Goal: Task Accomplishment & Management: Complete application form

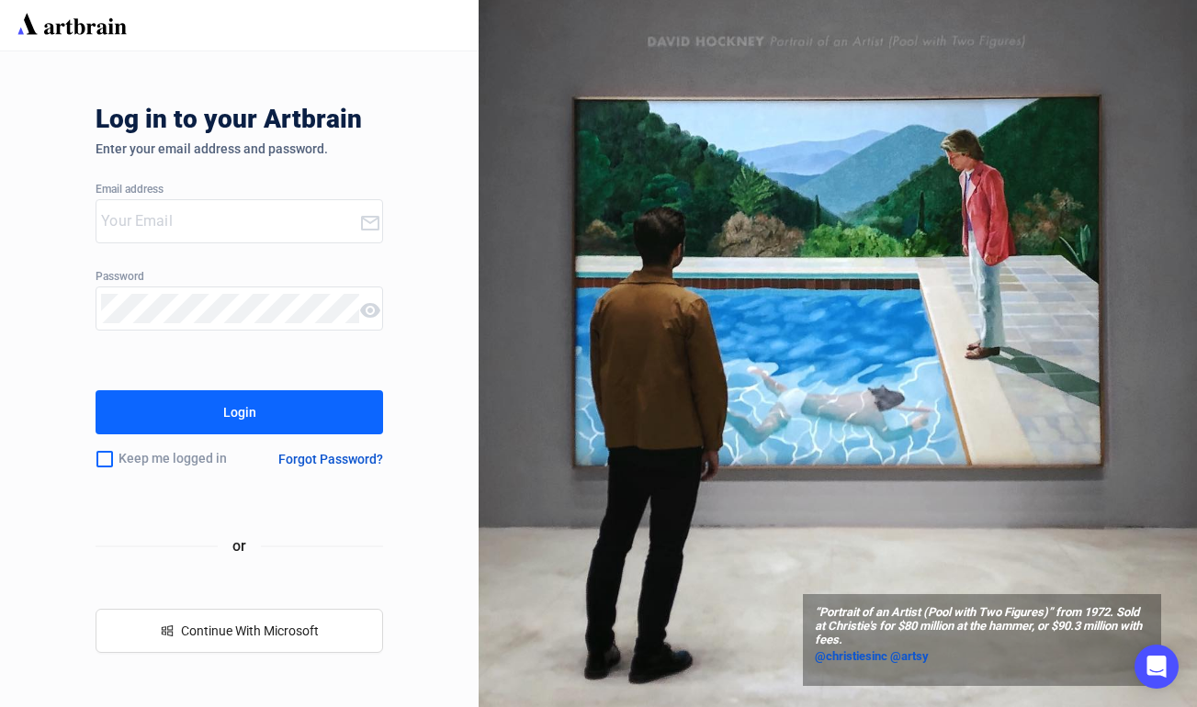
type input "[EMAIL_ADDRESS][DOMAIN_NAME]"
click at [248, 411] on div "Login" at bounding box center [239, 412] width 33 height 29
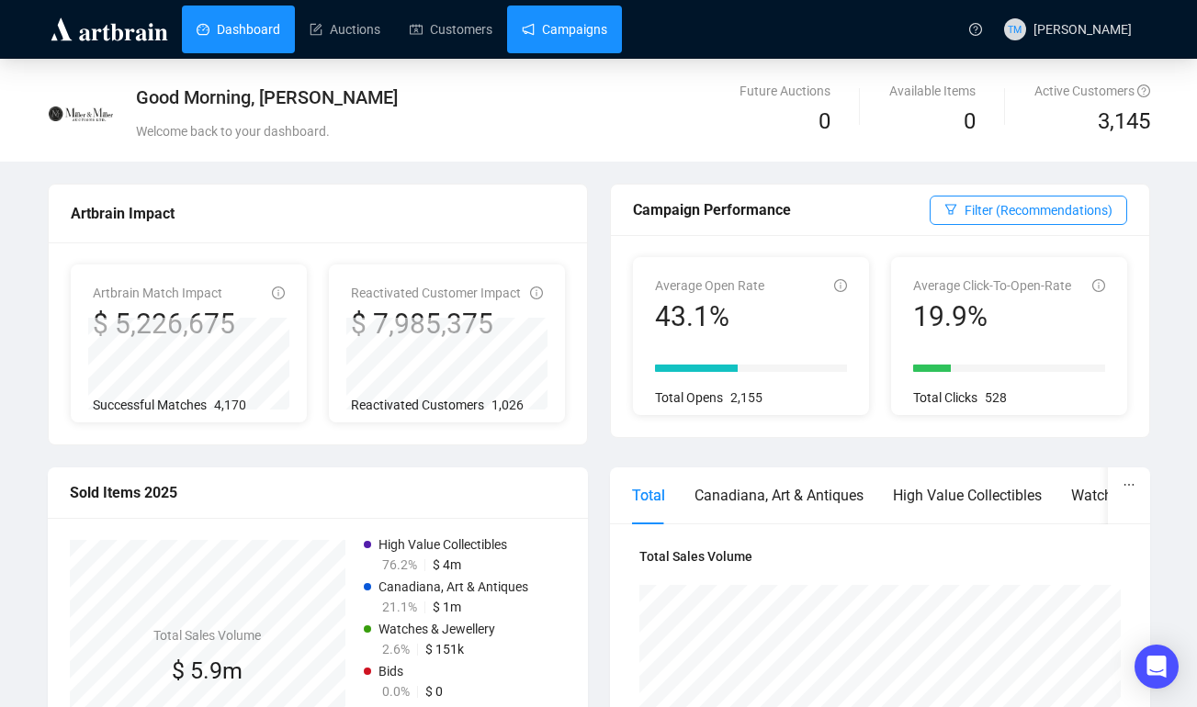
click at [582, 21] on link "Campaigns" at bounding box center [564, 30] width 85 height 48
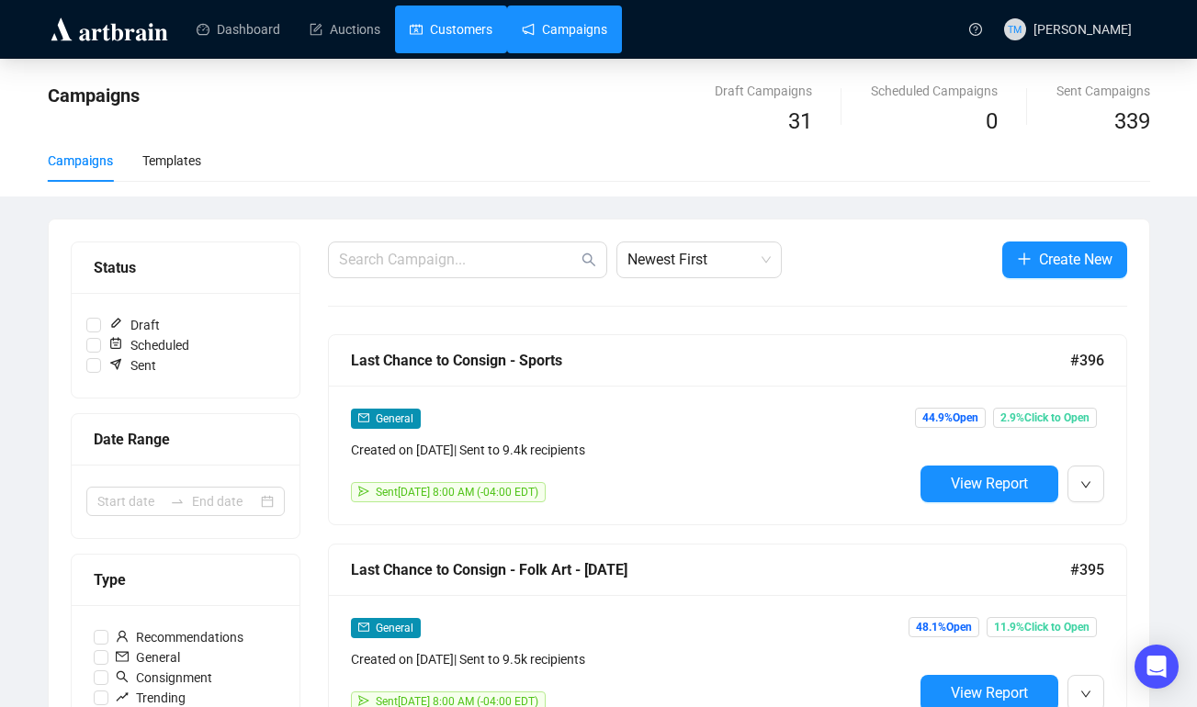
click at [472, 31] on link "Customers" at bounding box center [451, 30] width 83 height 48
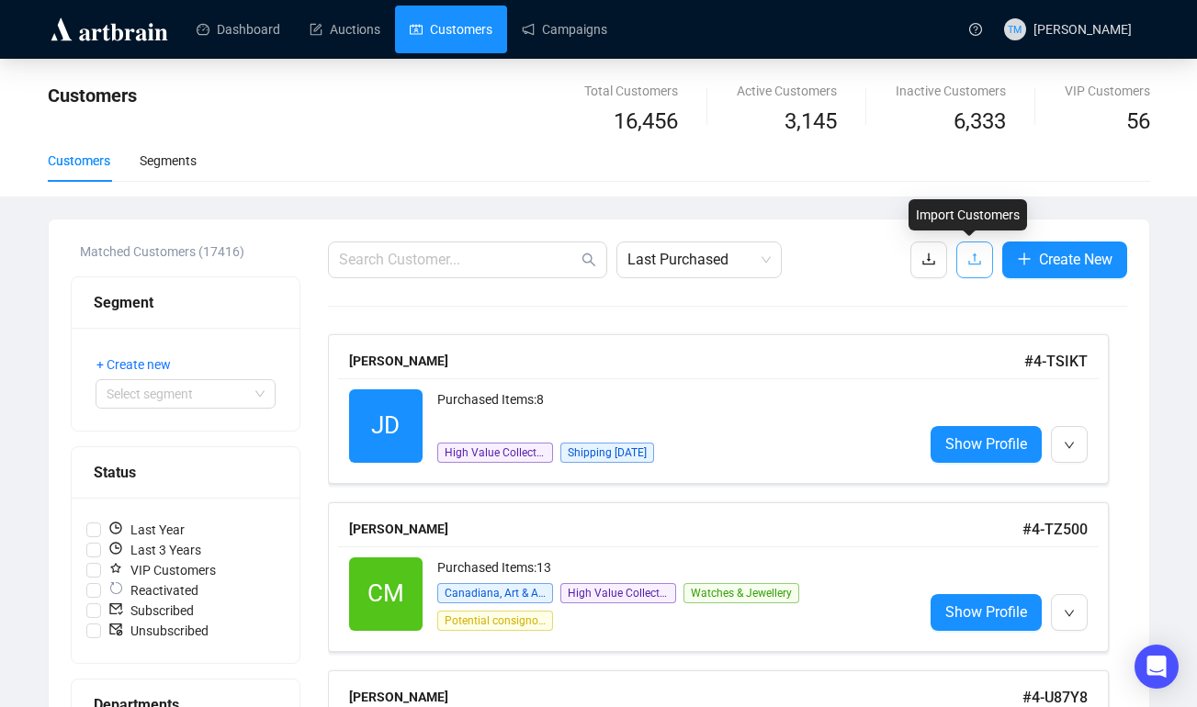
click at [960, 258] on button "button" at bounding box center [974, 260] width 37 height 37
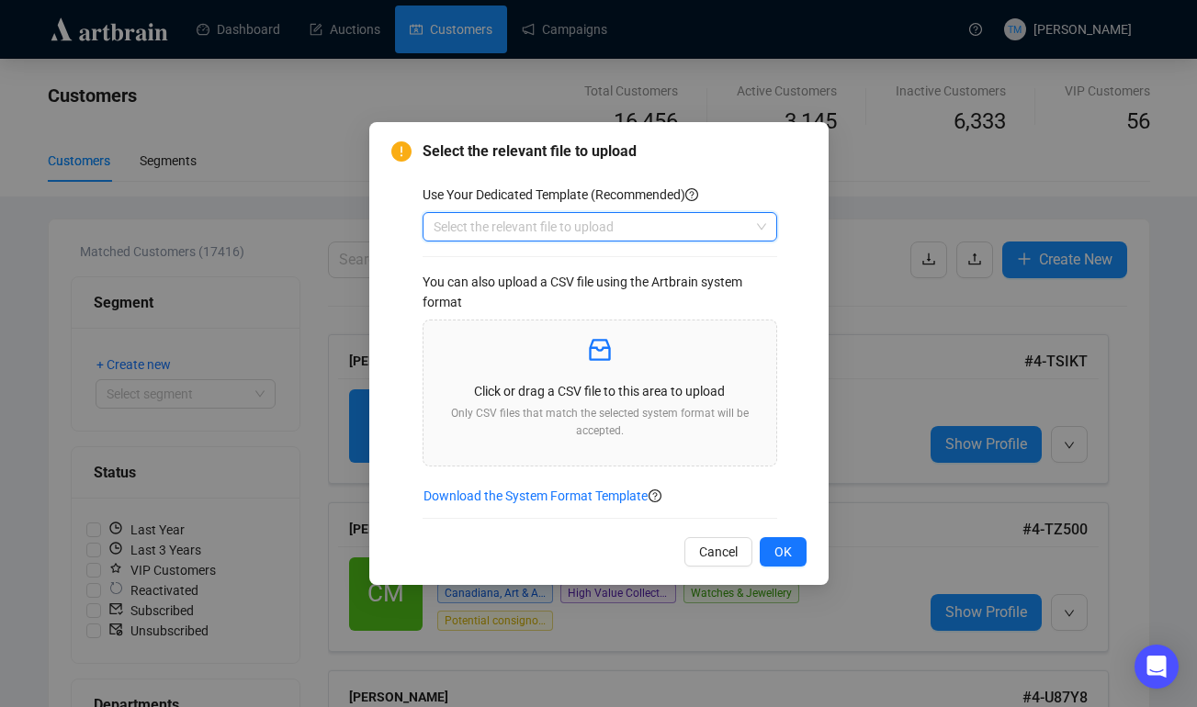
click at [732, 225] on input "search" at bounding box center [592, 227] width 316 height 28
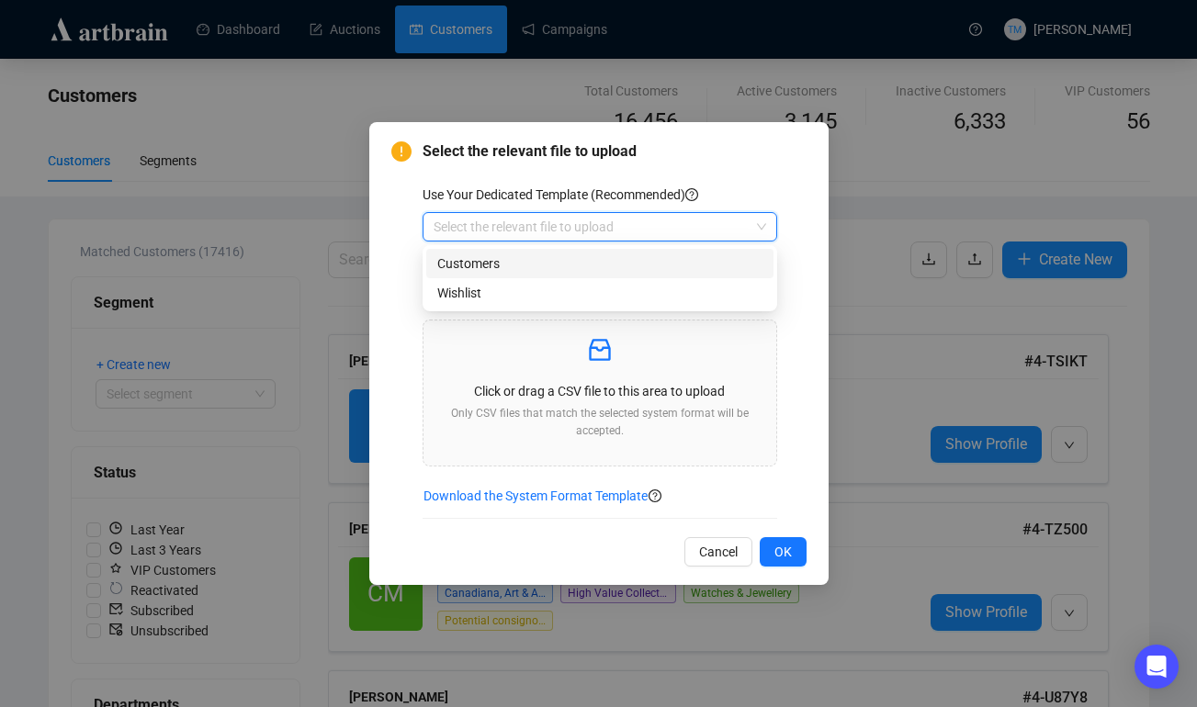
click at [497, 261] on div "Customers" at bounding box center [599, 264] width 325 height 20
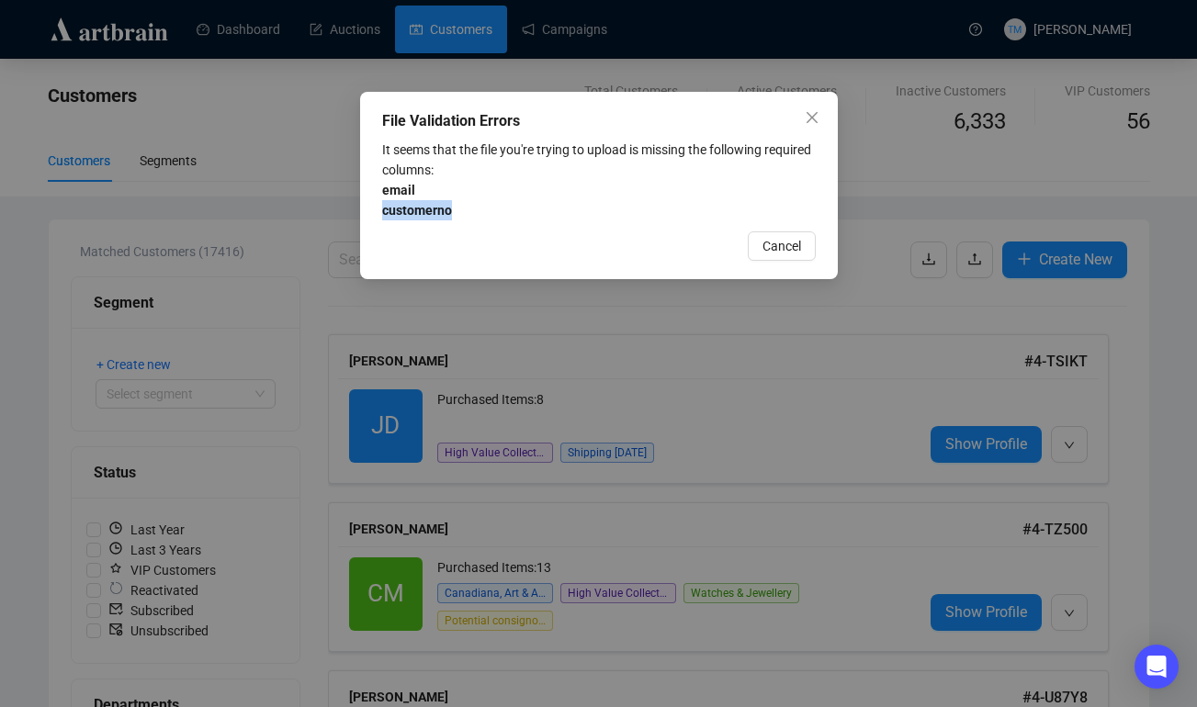
drag, startPoint x: 478, startPoint y: 206, endPoint x: 377, endPoint y: 216, distance: 101.5
click at [377, 216] on div "File Validation Errors It seems that the file you're trying to upload is missin…" at bounding box center [599, 185] width 478 height 187
copy strong "customerno"
click at [780, 242] on span "Cancel" at bounding box center [781, 246] width 39 height 20
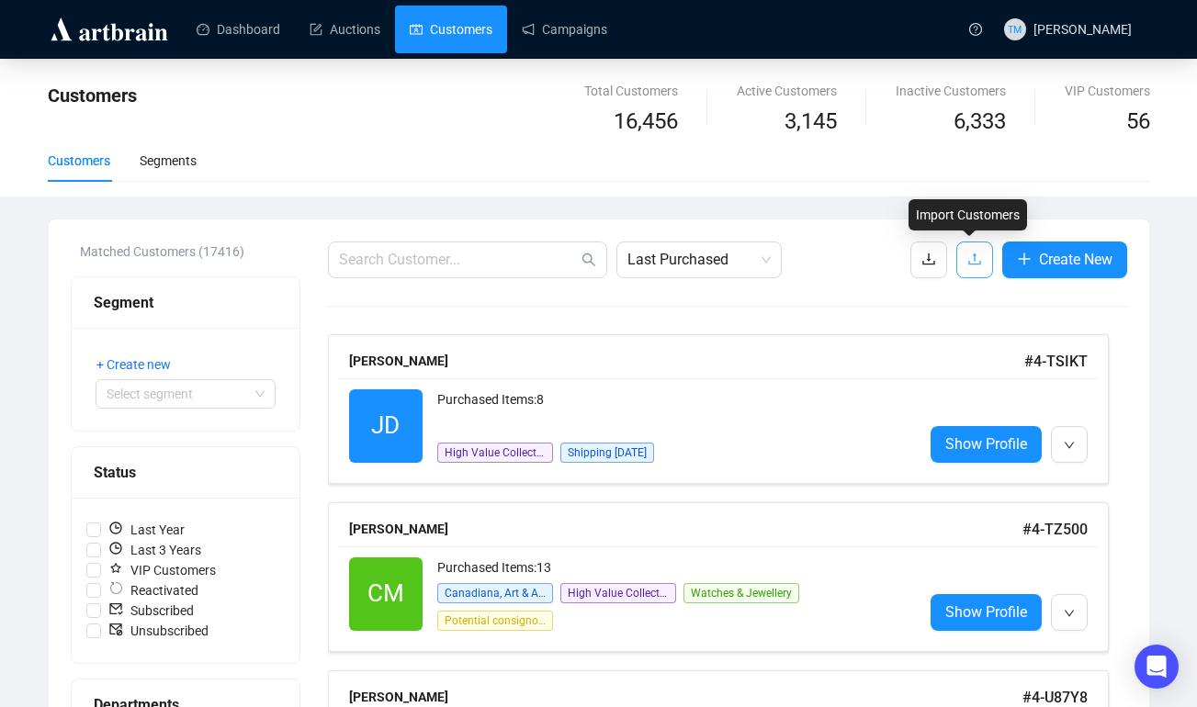
click at [970, 253] on icon "upload" at bounding box center [974, 259] width 15 height 15
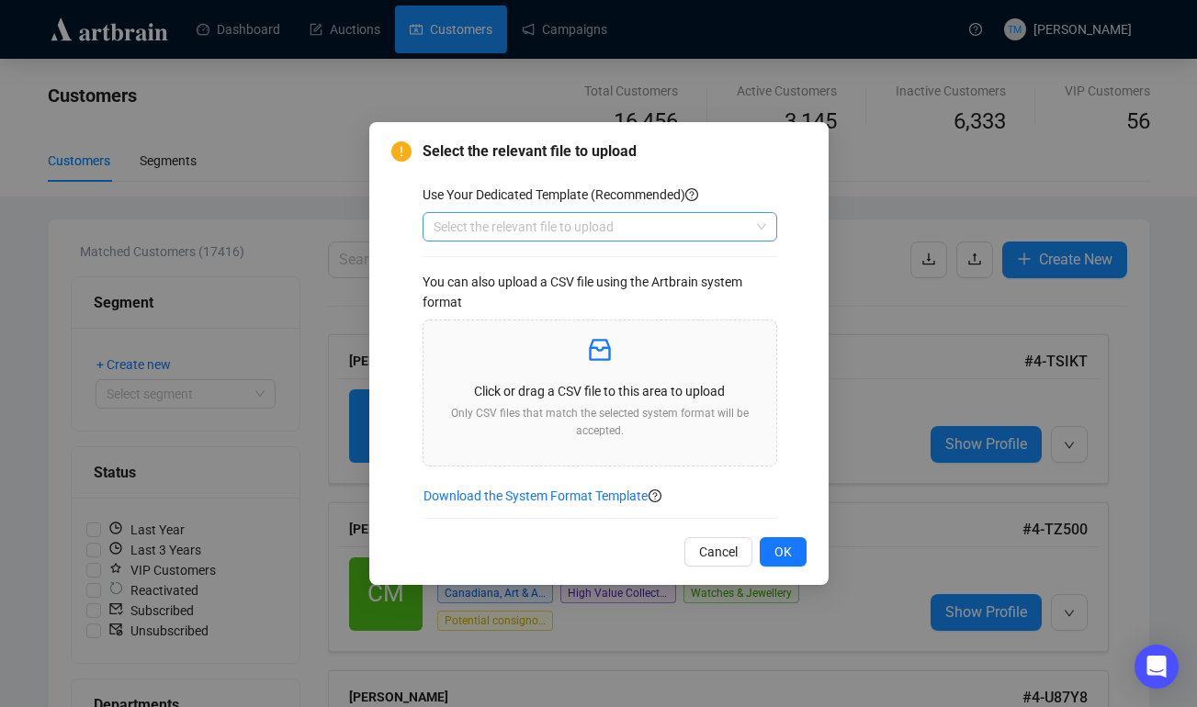
click at [735, 223] on input "search" at bounding box center [592, 227] width 316 height 28
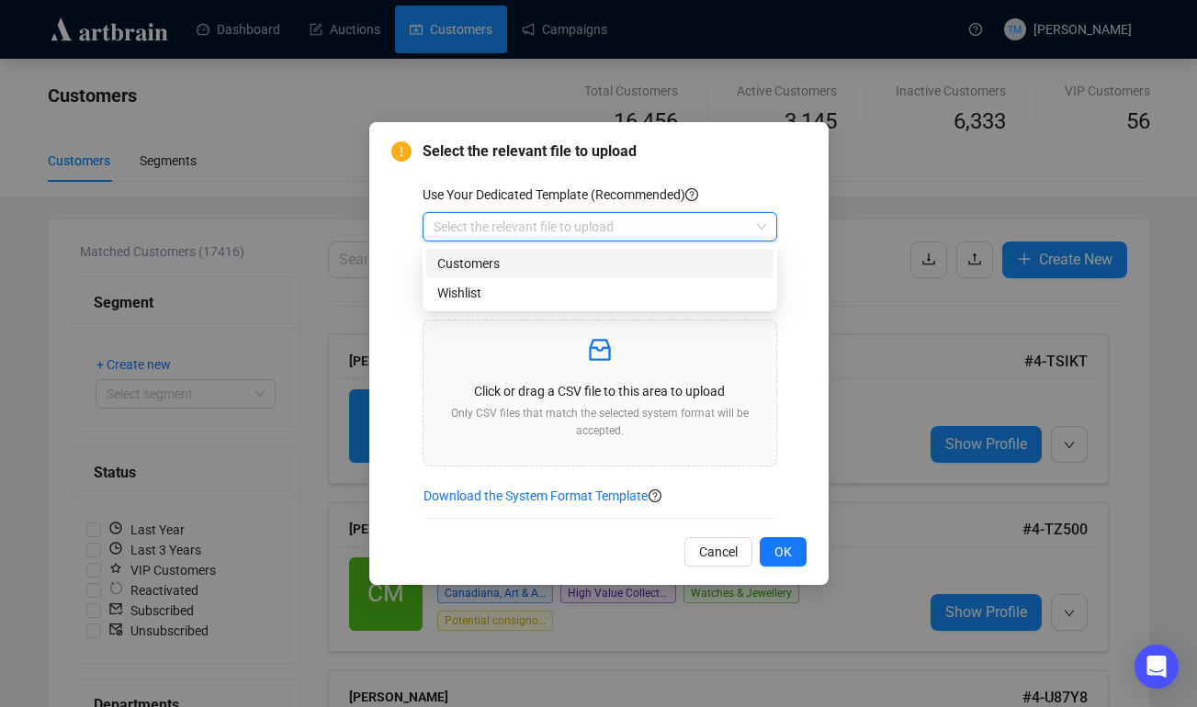
click at [500, 265] on div "Customers" at bounding box center [599, 264] width 325 height 20
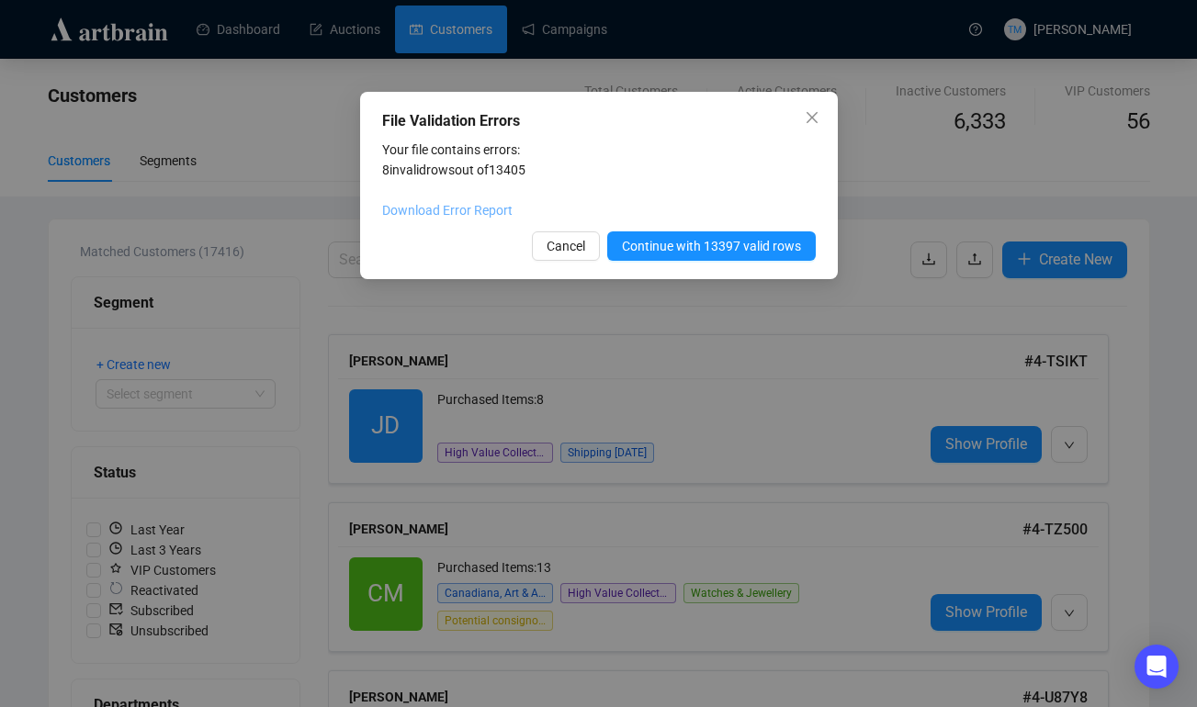
click at [440, 209] on link "Download Error Report" at bounding box center [447, 210] width 130 height 15
click at [666, 244] on span "Continue with 13397 valid rows" at bounding box center [711, 246] width 179 height 20
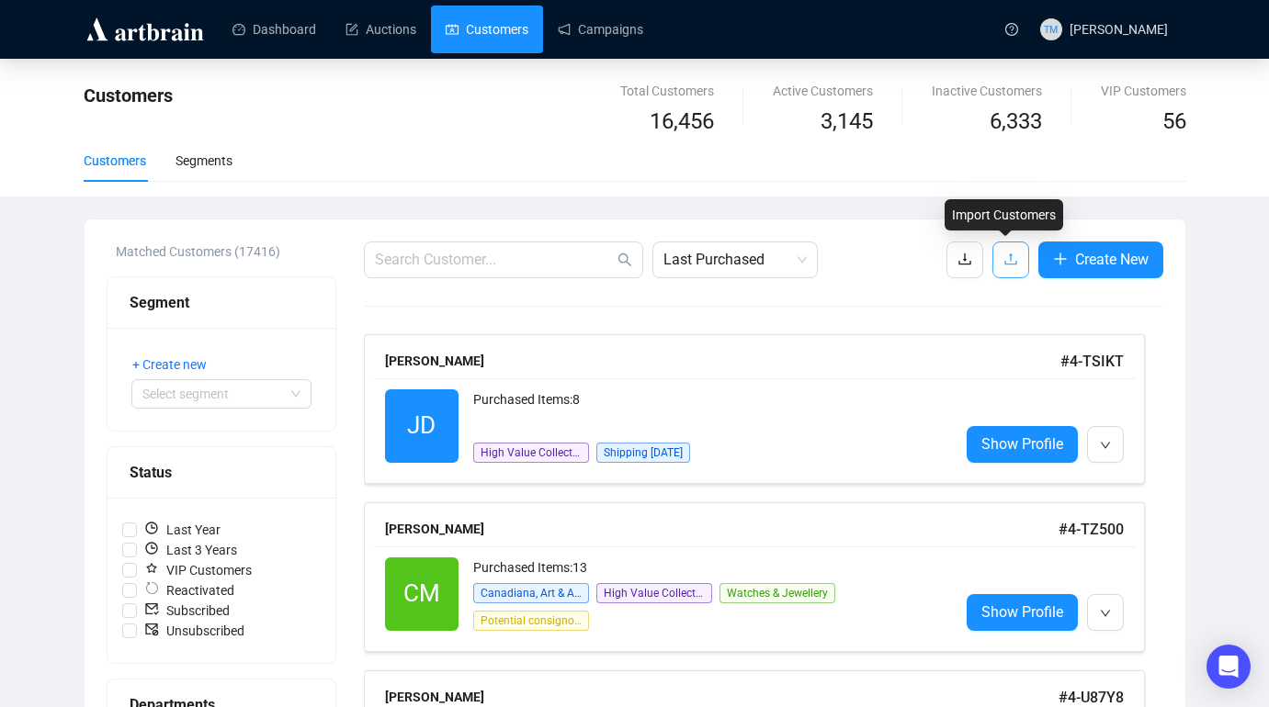
click at [1011, 253] on icon "upload" at bounding box center [1010, 259] width 15 height 15
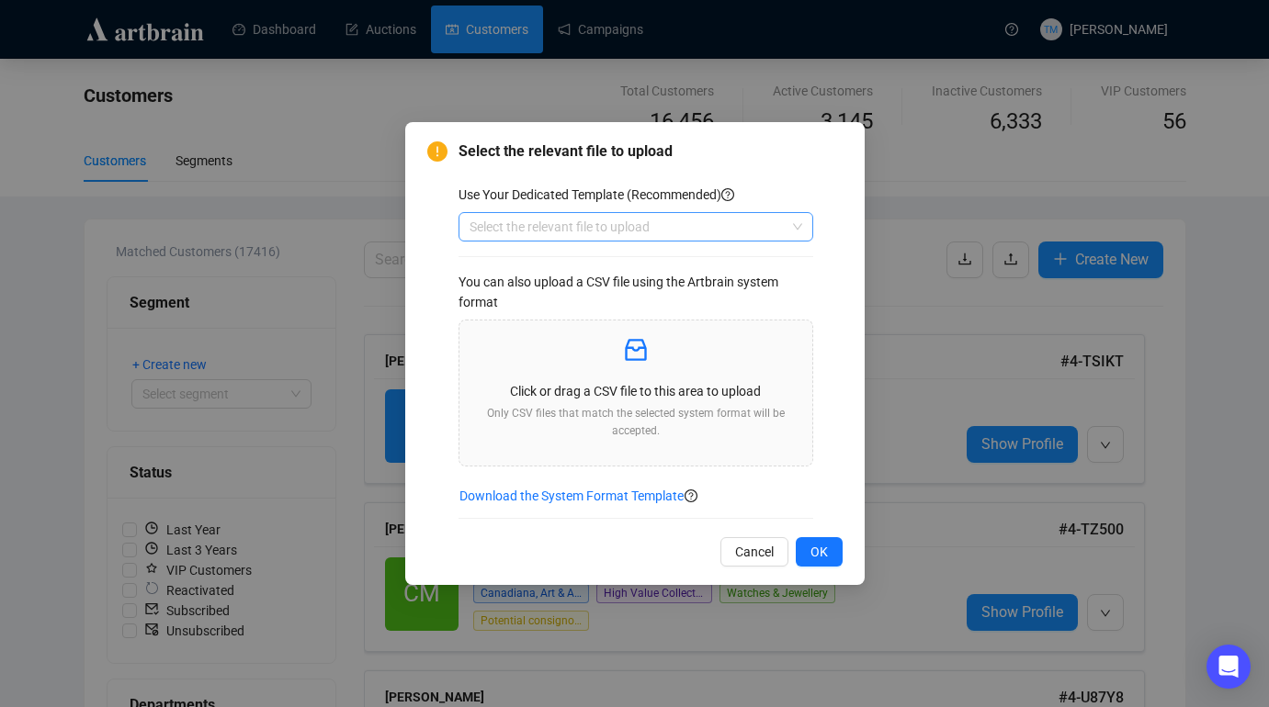
click at [700, 231] on input "search" at bounding box center [627, 227] width 316 height 28
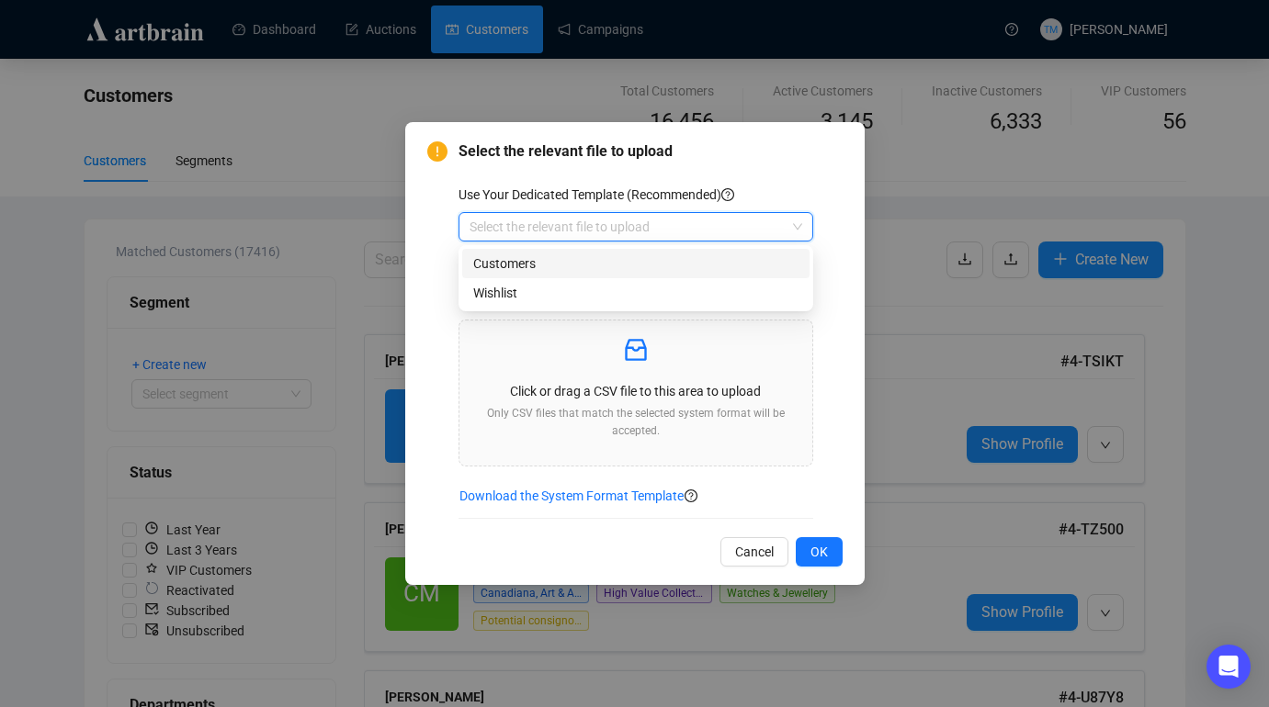
click at [626, 254] on div "Customers" at bounding box center [635, 264] width 325 height 20
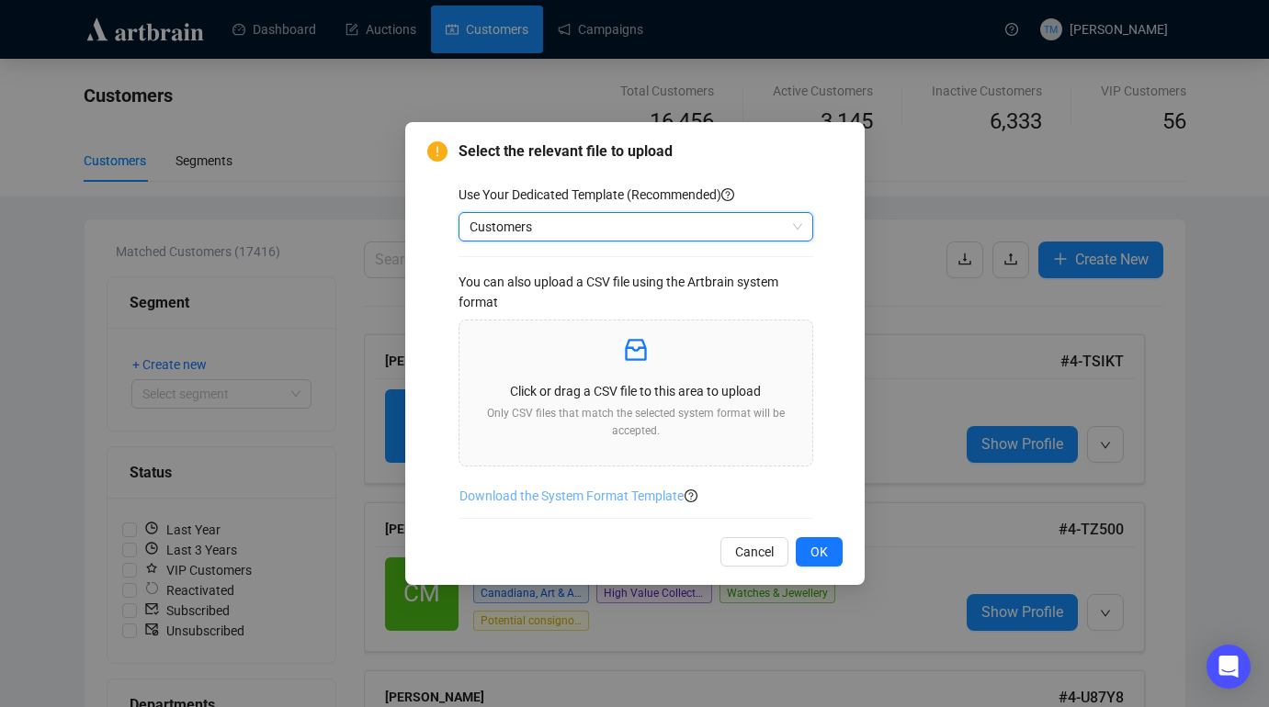
click at [626, 491] on span "Download the System Format Template" at bounding box center [571, 496] width 224 height 20
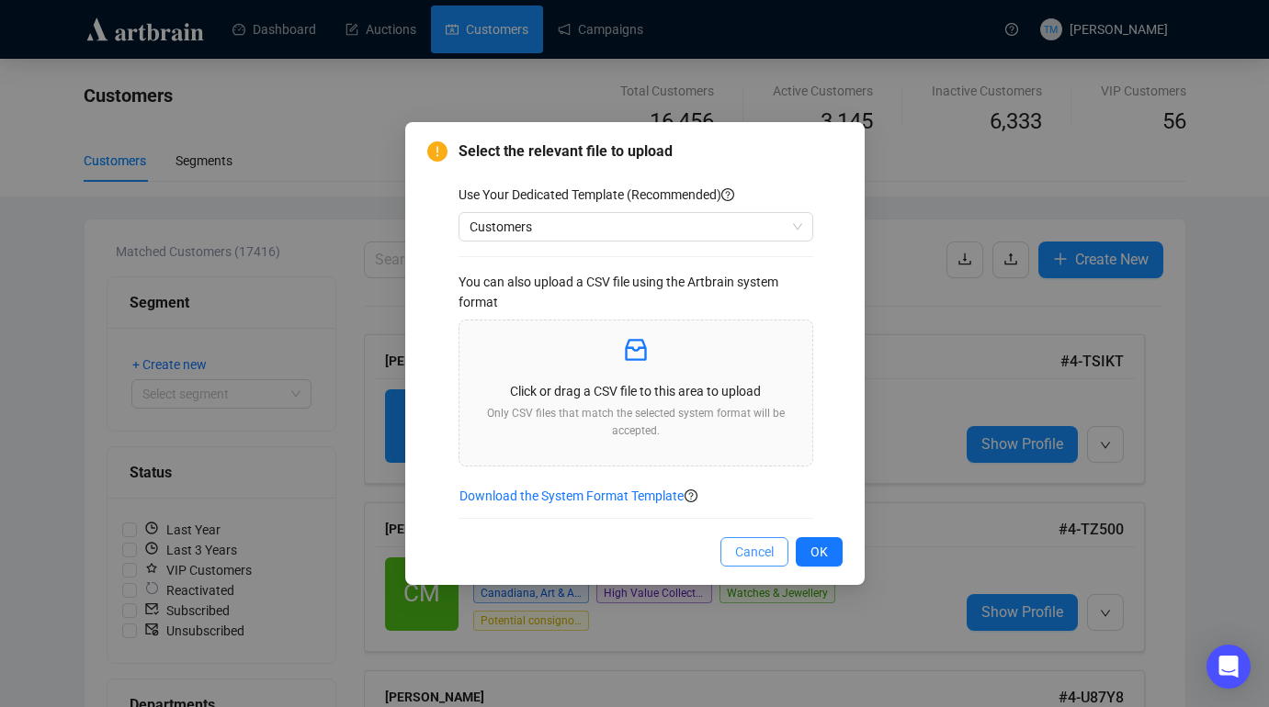
click at [758, 561] on span "Cancel" at bounding box center [754, 552] width 39 height 20
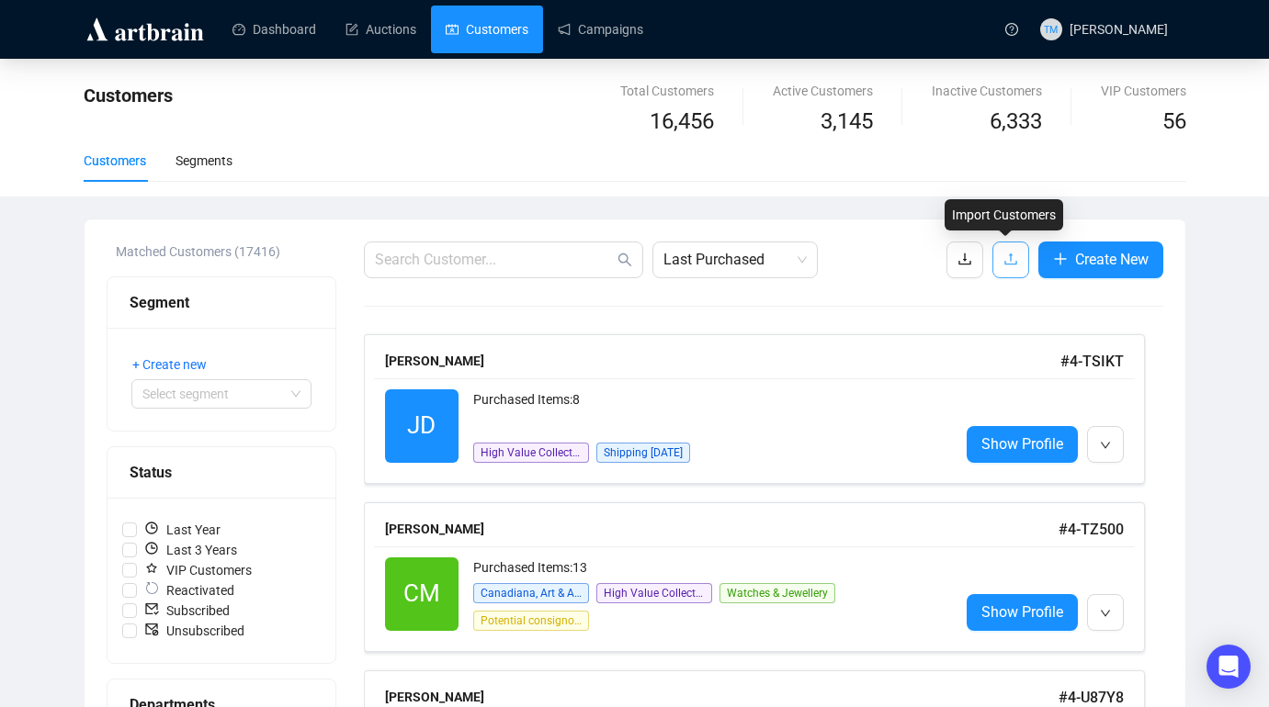
click at [1004, 263] on icon "upload" at bounding box center [1010, 260] width 12 height 12
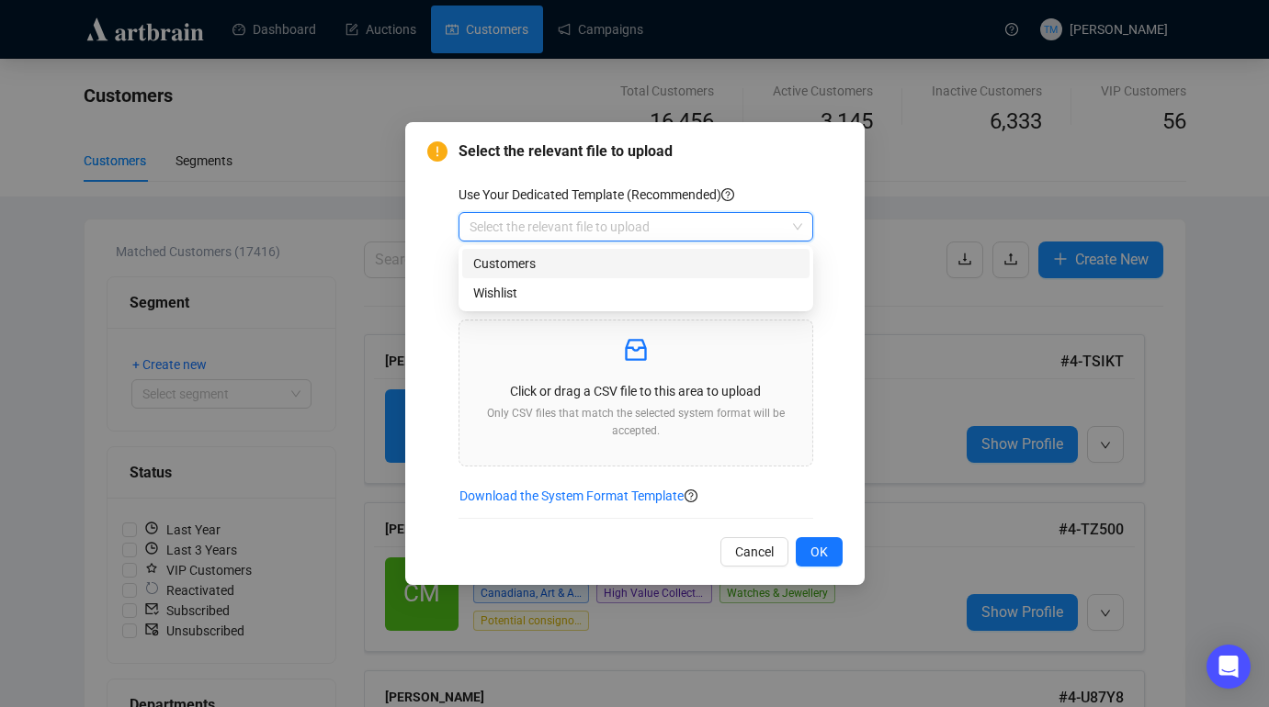
click at [744, 232] on input "search" at bounding box center [627, 227] width 316 height 28
click at [573, 263] on div "Customers" at bounding box center [635, 264] width 325 height 20
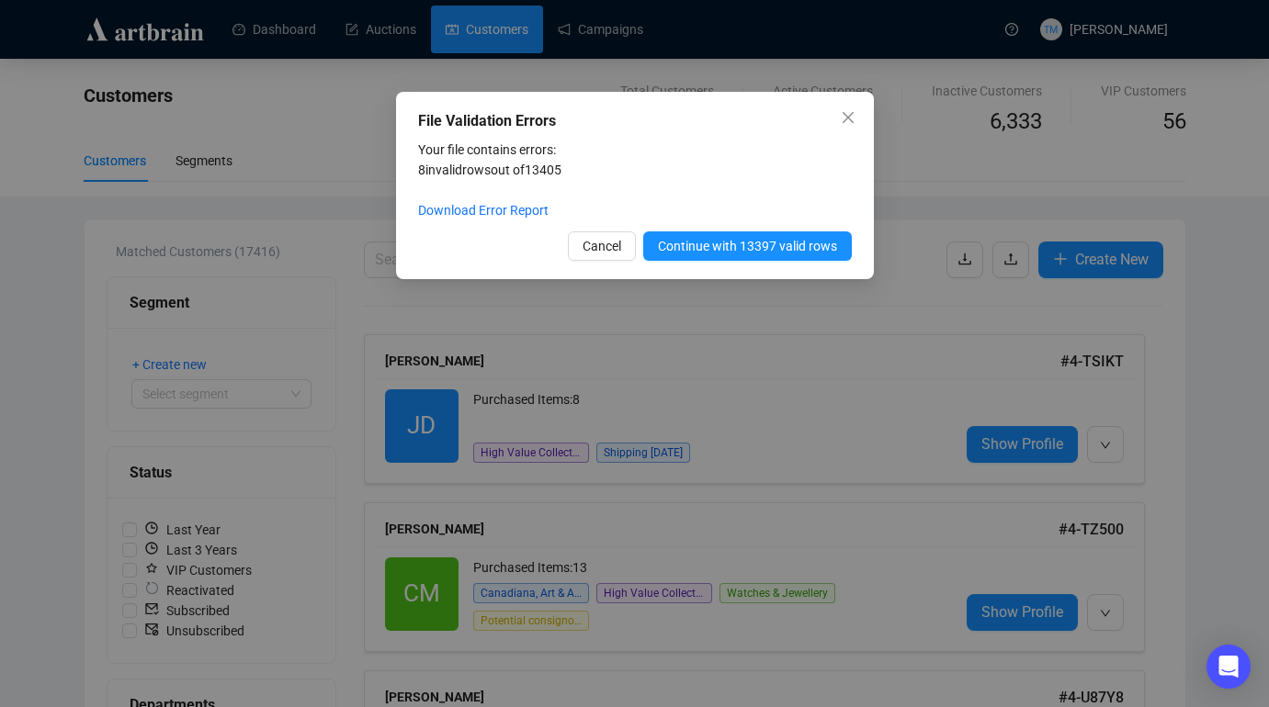
click at [676, 177] on div "Your file contains errors: 8 invalid rows out of 13405 Download Error Report" at bounding box center [635, 180] width 434 height 81
click at [676, 251] on span "Continue with 13397 valid rows" at bounding box center [747, 246] width 179 height 20
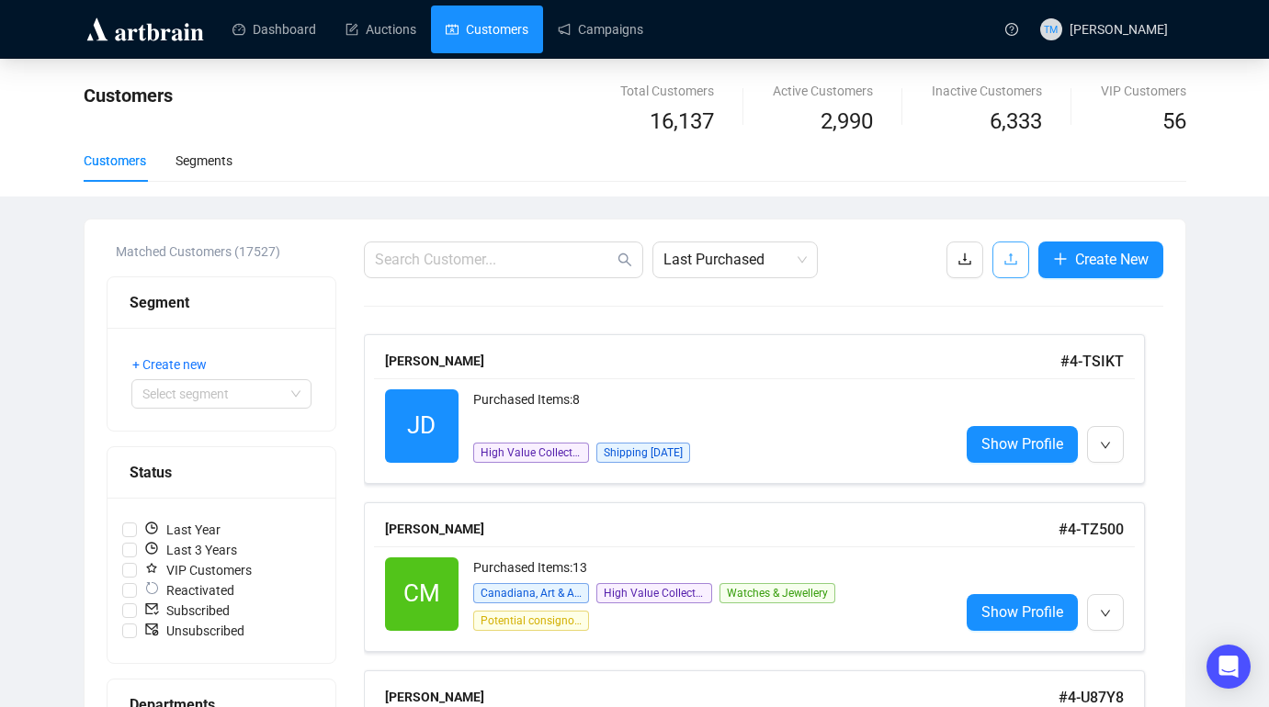
click at [1003, 262] on icon "upload" at bounding box center [1010, 259] width 15 height 15
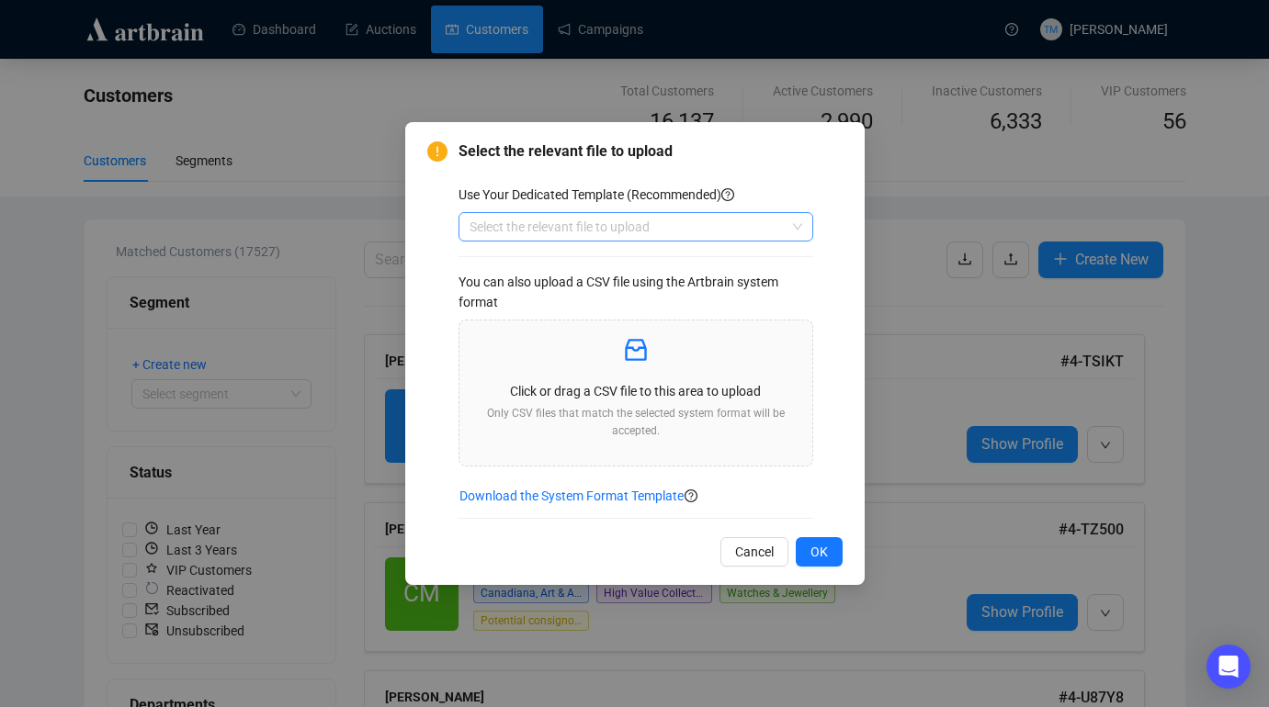
click at [739, 213] on input "search" at bounding box center [627, 227] width 316 height 28
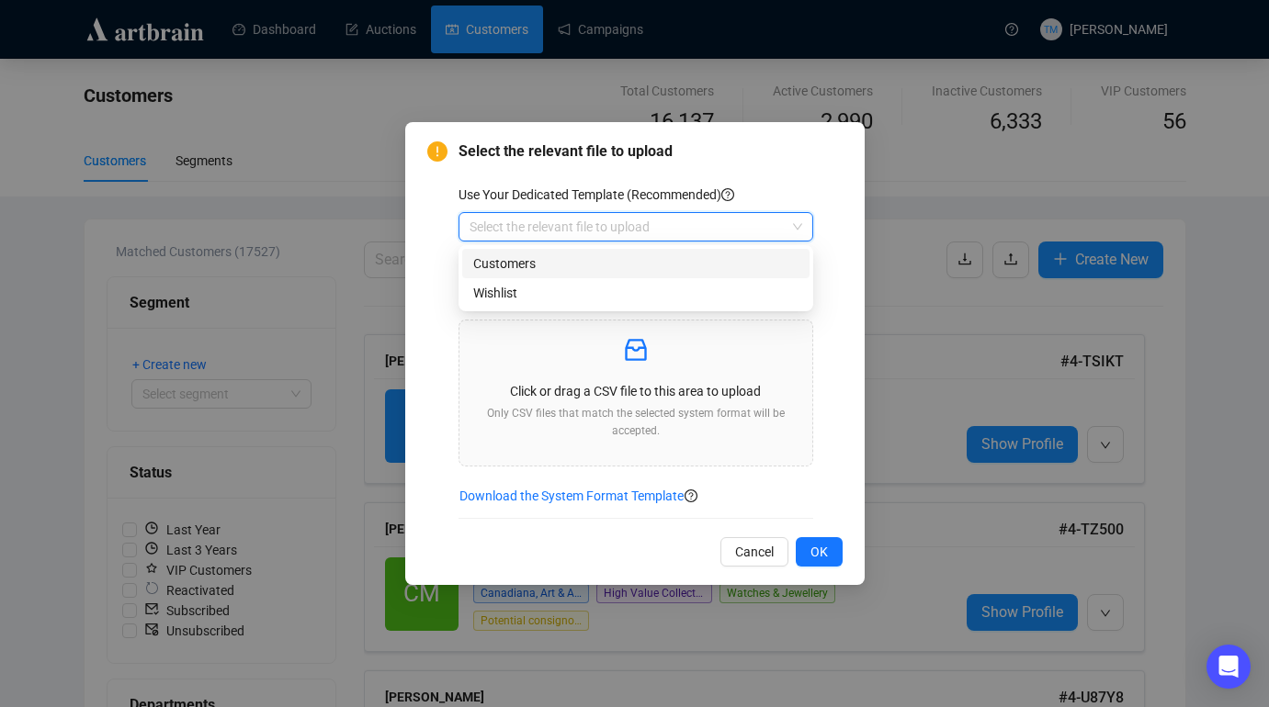
click at [526, 263] on div "Customers" at bounding box center [635, 264] width 325 height 20
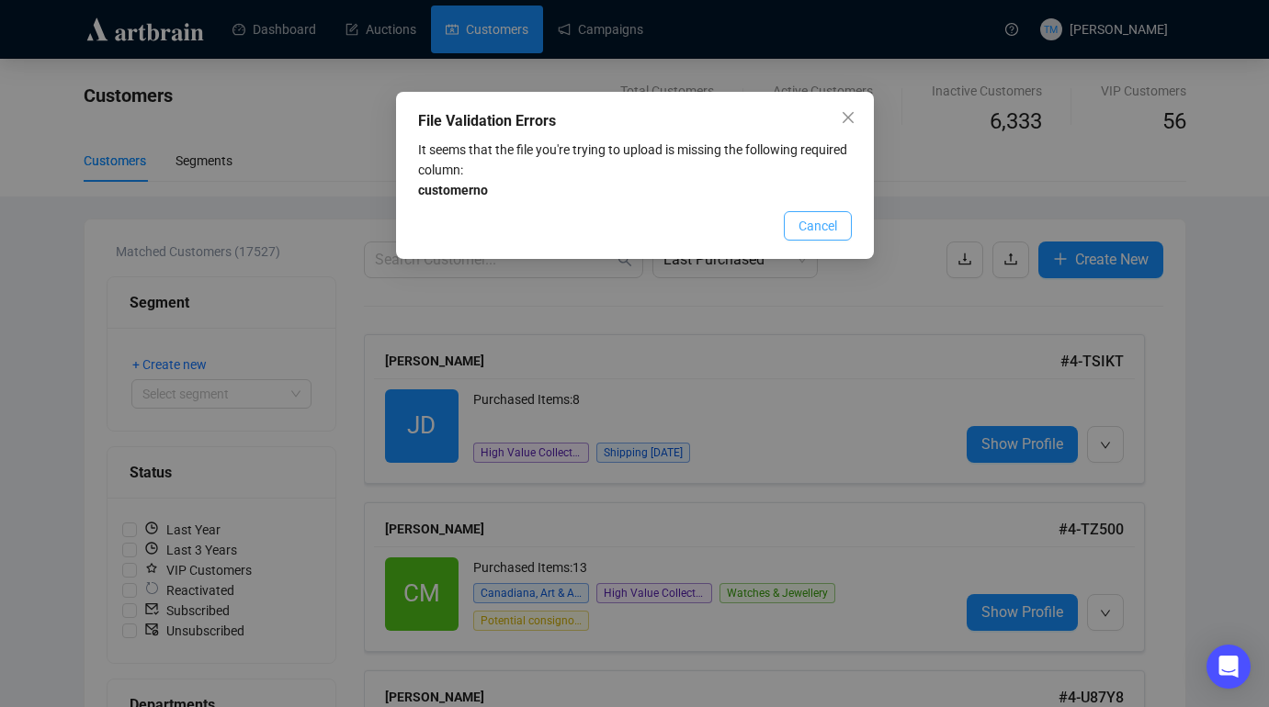
click at [803, 225] on span "Cancel" at bounding box center [817, 226] width 39 height 20
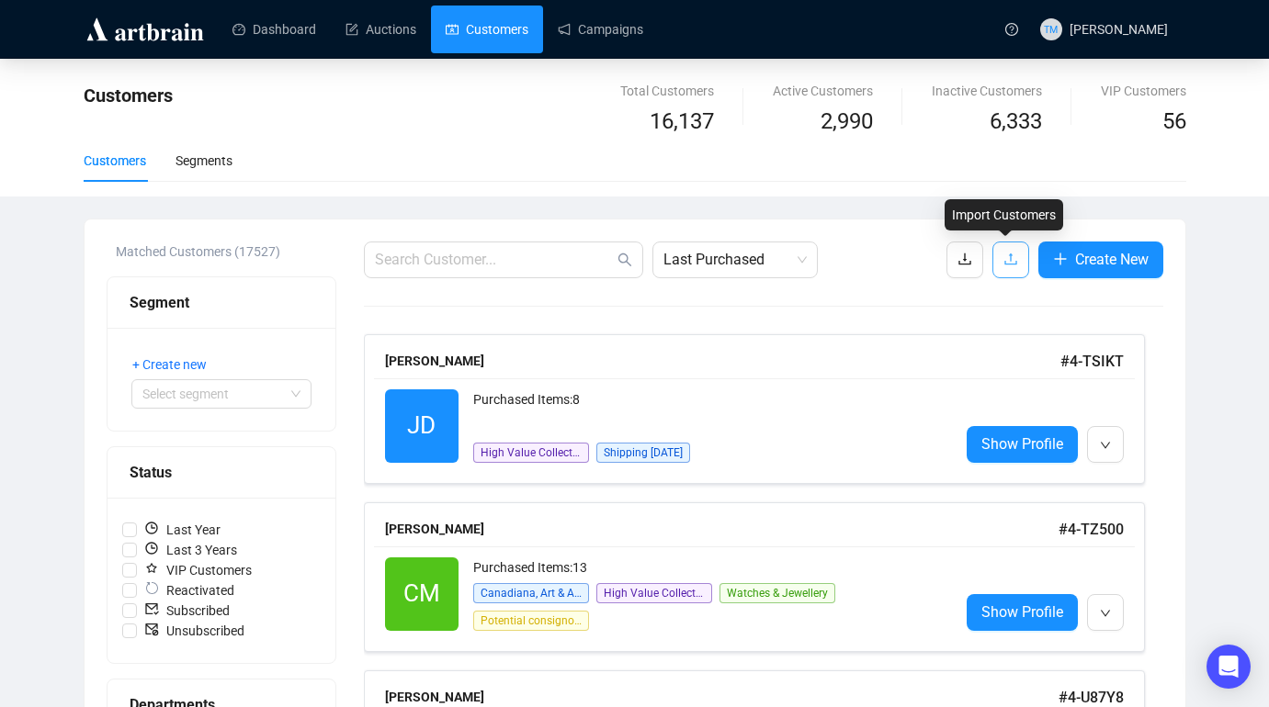
click at [1003, 254] on icon "upload" at bounding box center [1010, 259] width 15 height 15
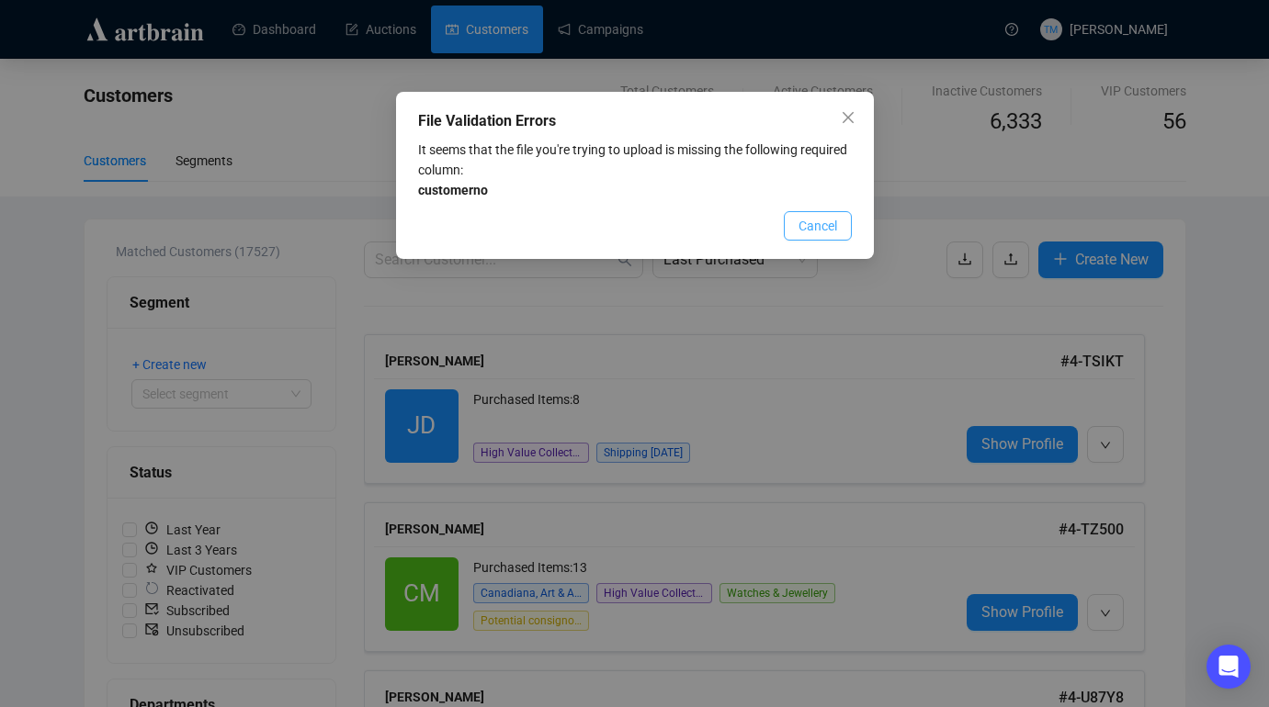
click at [810, 225] on span "Cancel" at bounding box center [817, 226] width 39 height 20
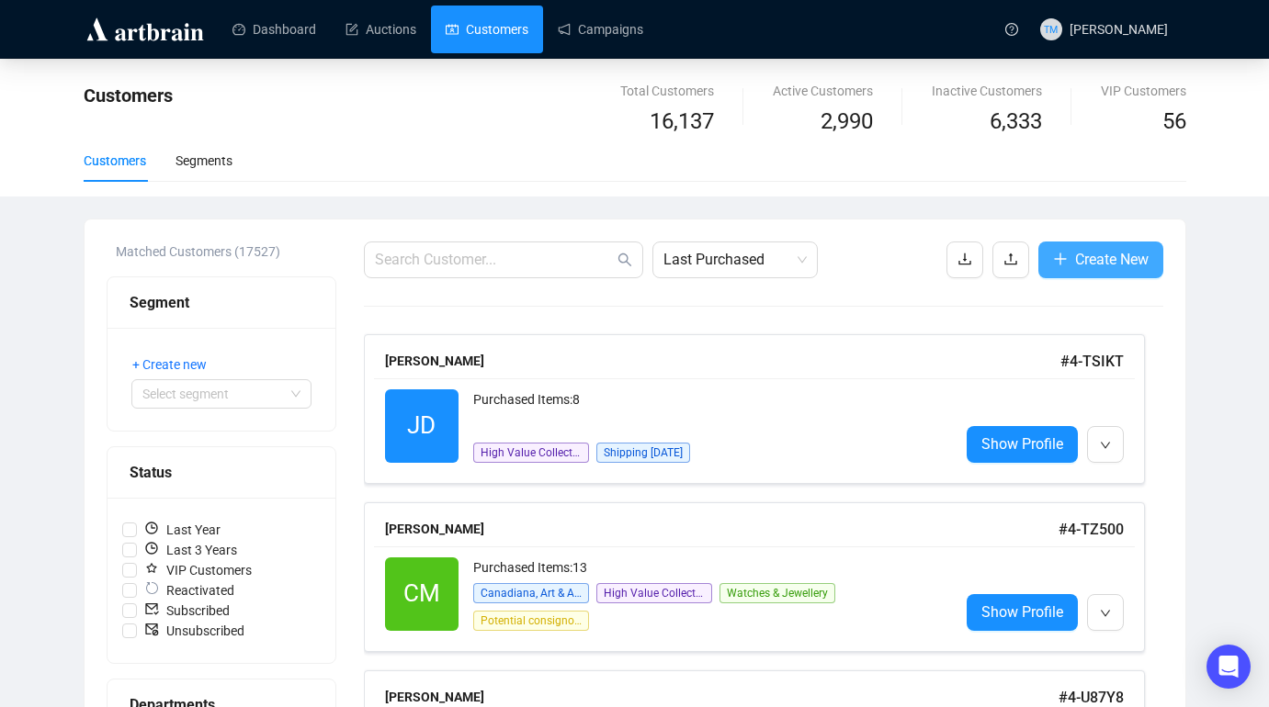
click at [1090, 265] on span "Create New" at bounding box center [1111, 259] width 73 height 23
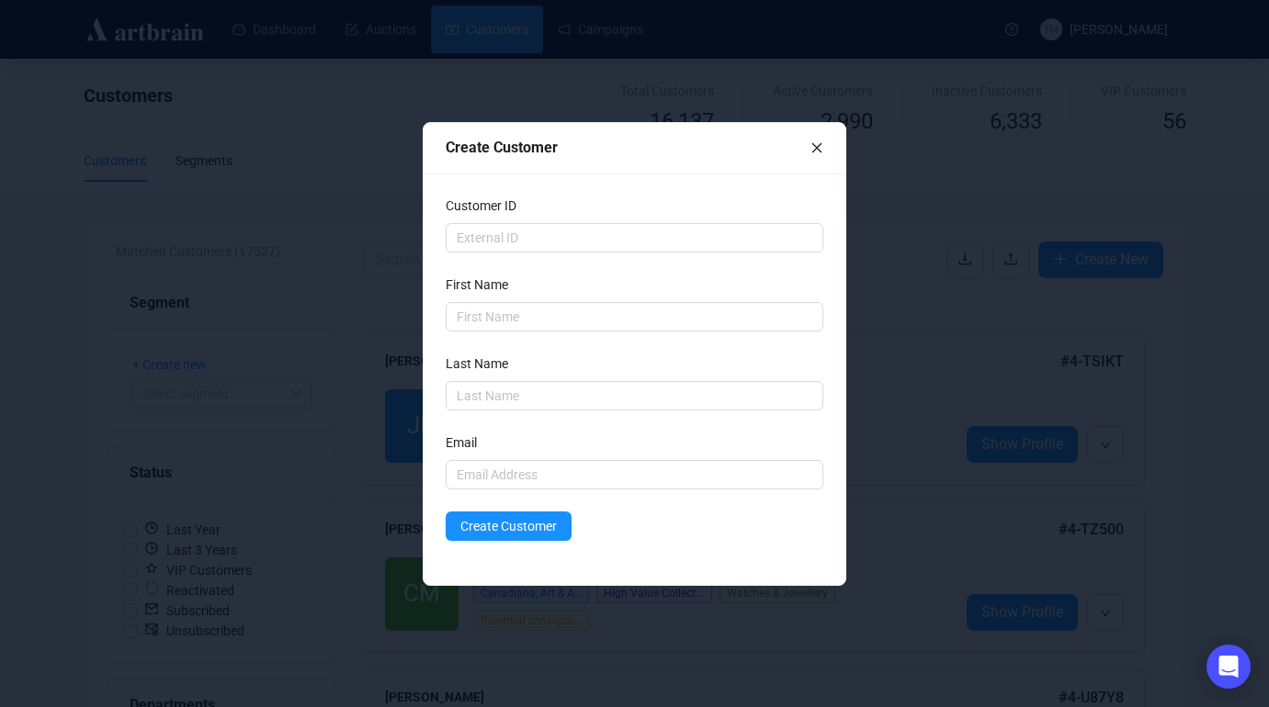
click at [816, 147] on icon "close" at bounding box center [816, 147] width 10 height 10
